Goal: Task Accomplishment & Management: Manage account settings

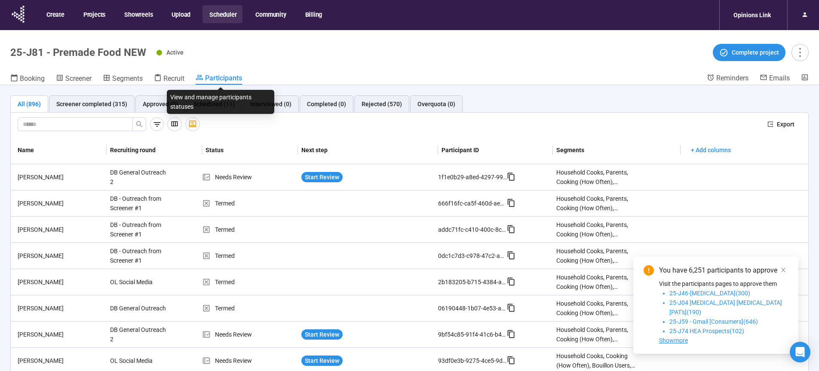
click at [221, 80] on span "Participants" at bounding box center [223, 78] width 37 height 8
click at [785, 272] on icon "close" at bounding box center [783, 270] width 4 height 4
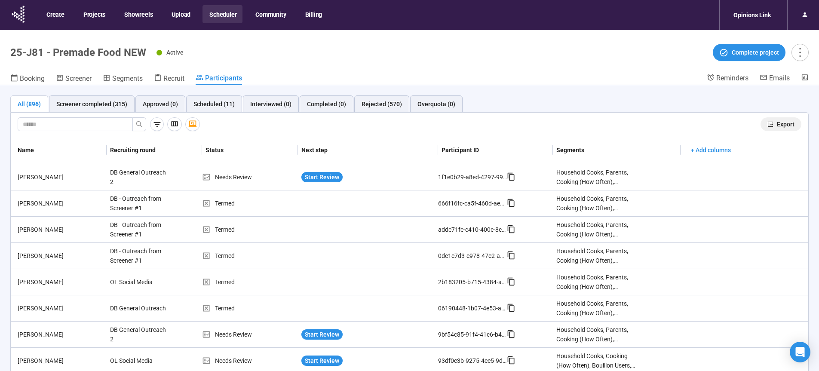
click at [778, 127] on span "Export" at bounding box center [786, 124] width 18 height 9
click at [215, 15] on button "Scheduler" at bounding box center [223, 14] width 40 height 18
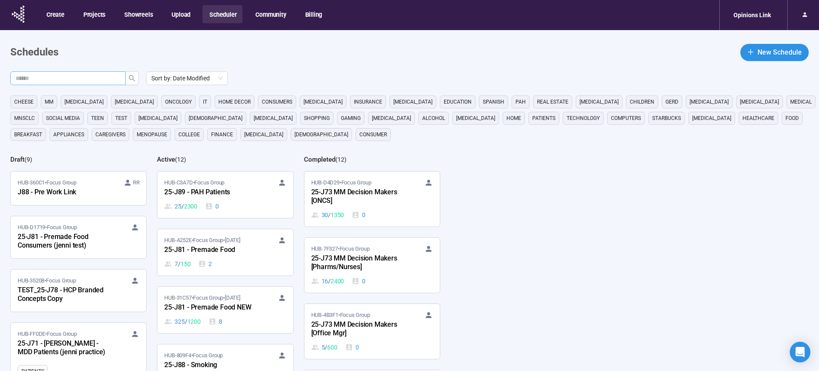
click at [97, 75] on input "text" at bounding box center [64, 78] width 98 height 9
type input "**"
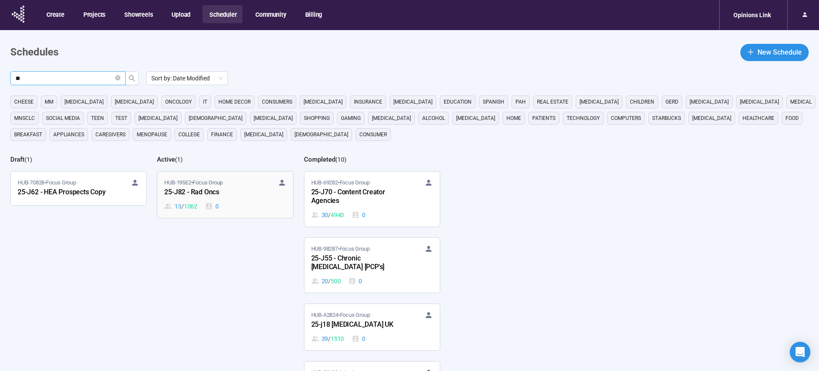
click at [195, 197] on div "25-J82 - Rad Oncs" at bounding box center [211, 192] width 95 height 11
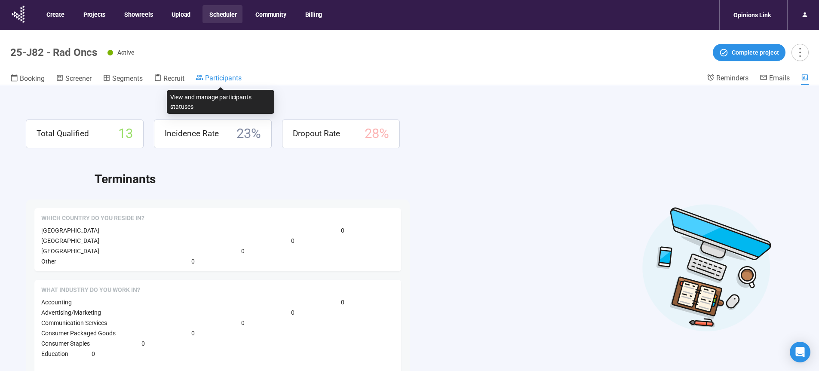
click at [228, 74] on span "Participants" at bounding box center [223, 78] width 37 height 8
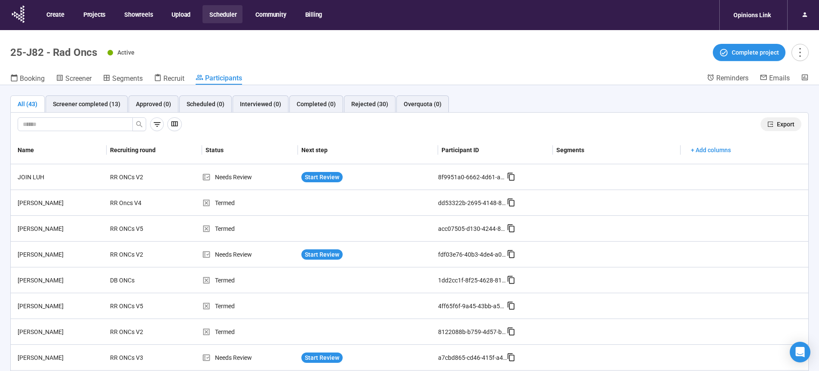
click at [781, 124] on span "Export" at bounding box center [786, 124] width 18 height 9
